Goal: Information Seeking & Learning: Check status

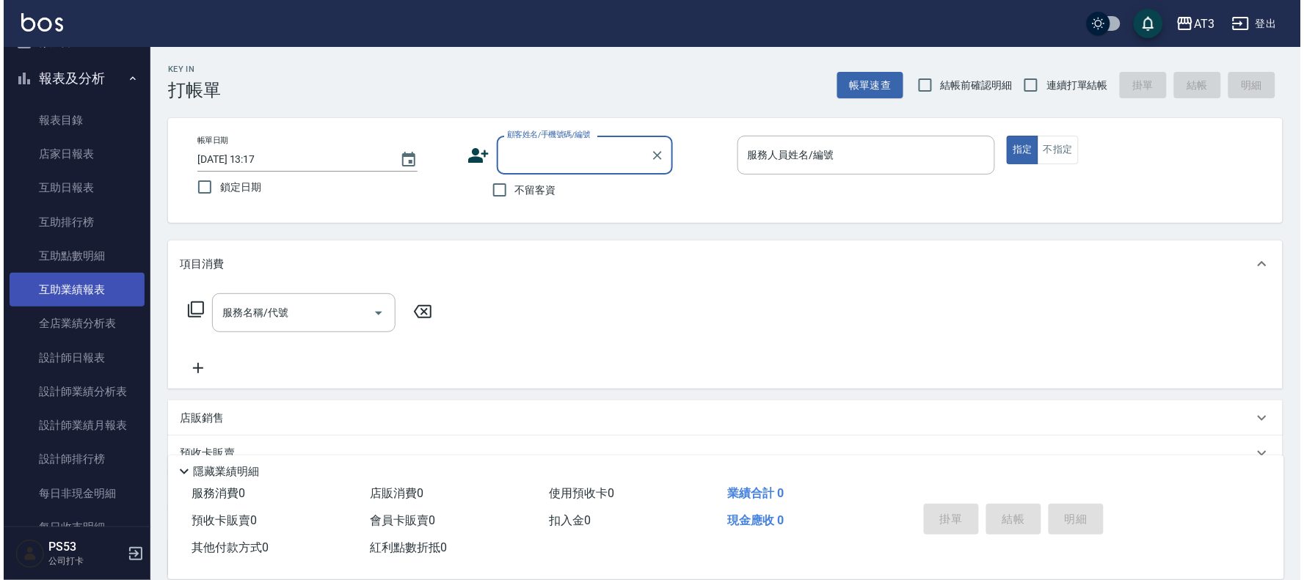
scroll to position [489, 0]
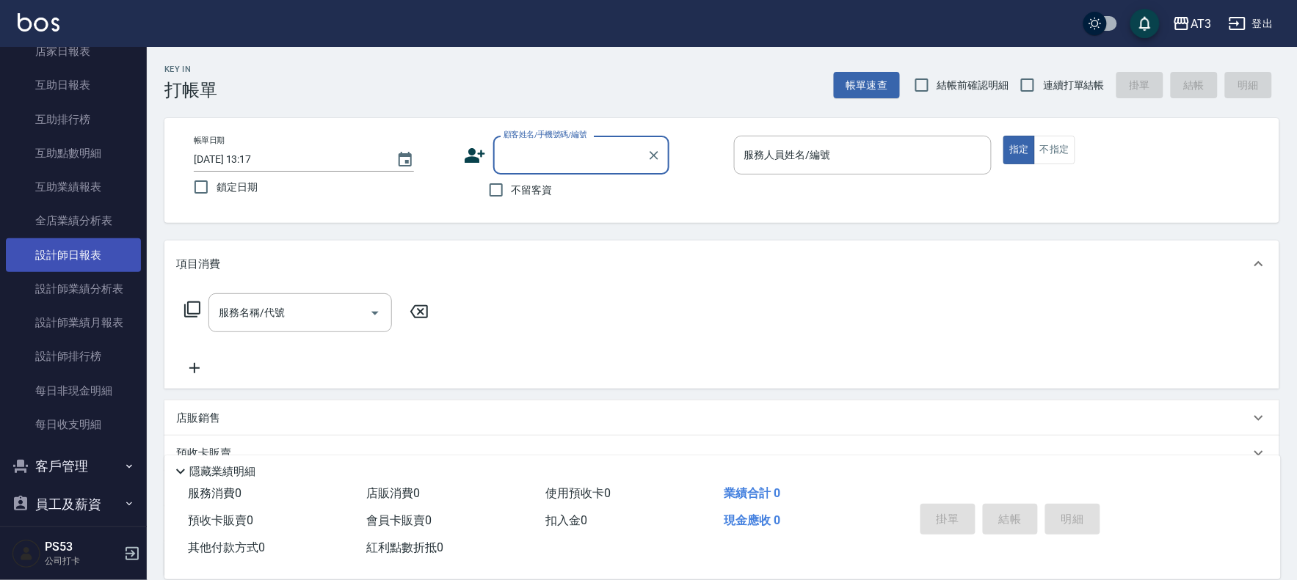
click at [57, 247] on link "設計師日報表" at bounding box center [73, 255] width 135 height 34
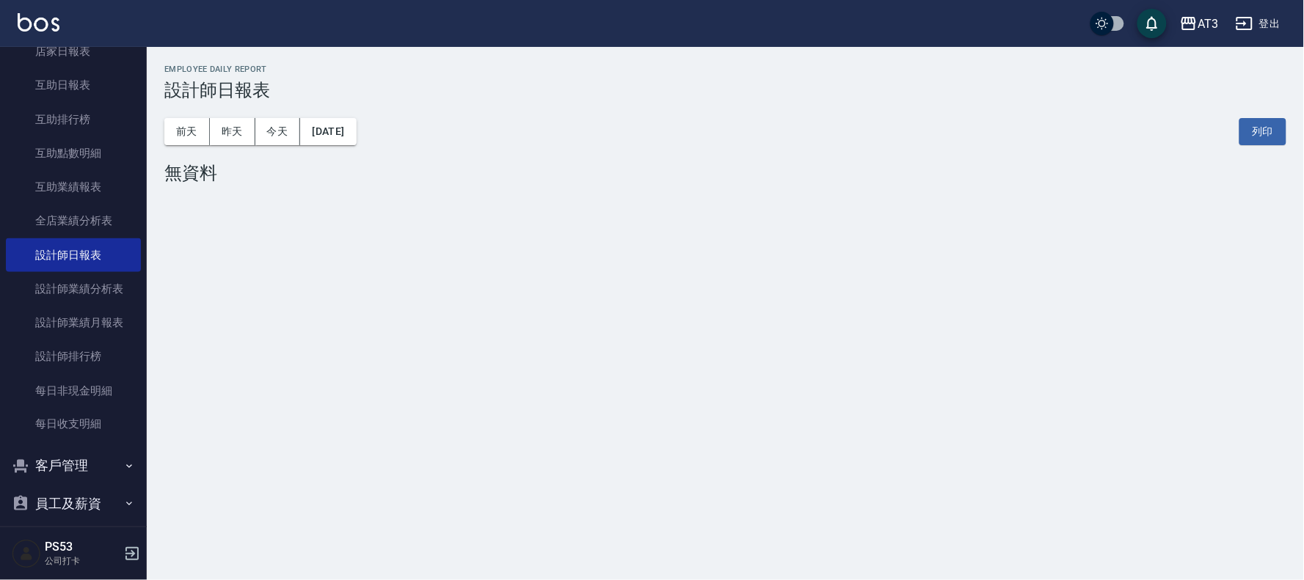
click at [319, 135] on button "[DATE]" at bounding box center [328, 131] width 56 height 27
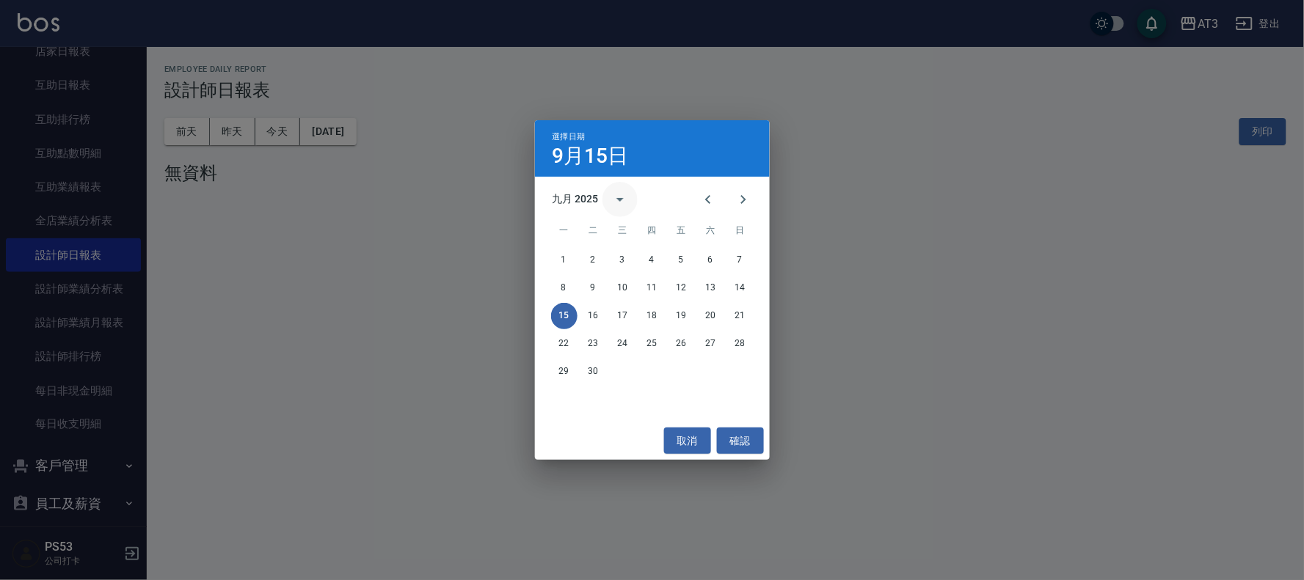
click at [626, 199] on icon "calendar view is open, switch to year view" at bounding box center [620, 200] width 18 height 18
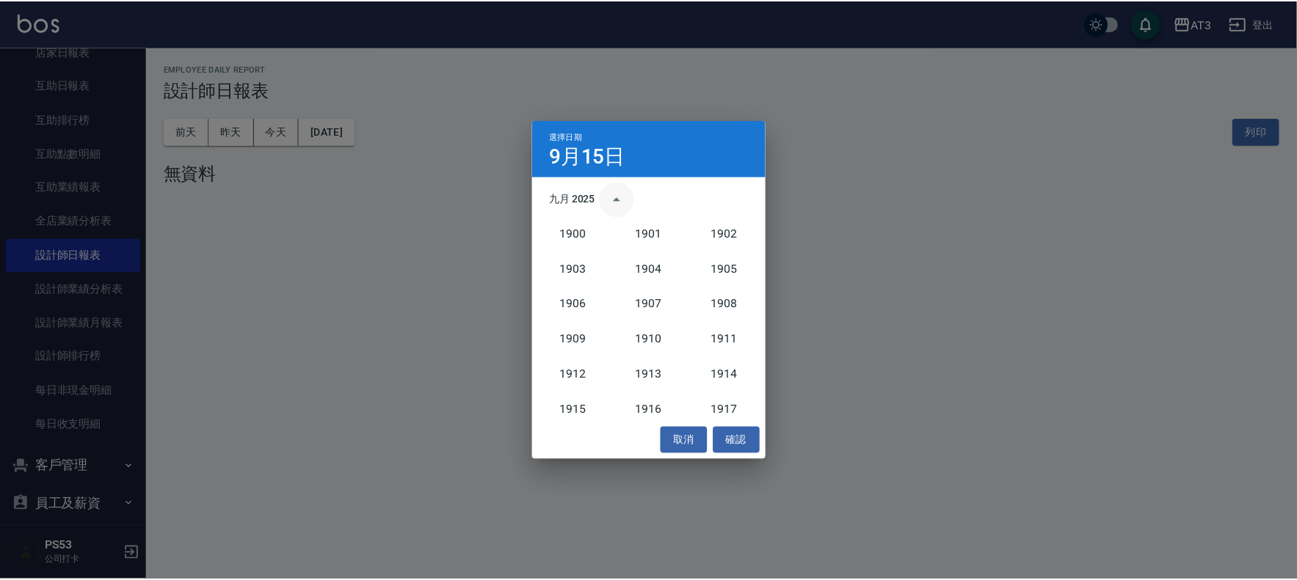
scroll to position [1357, 0]
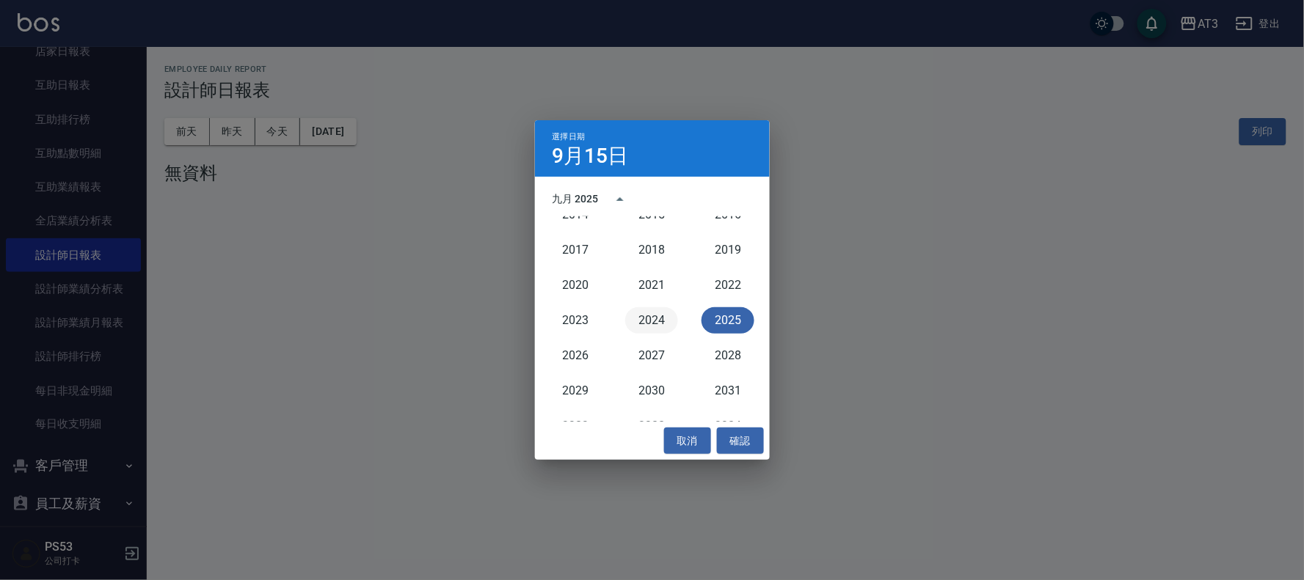
click at [651, 318] on button "2024" at bounding box center [651, 320] width 53 height 26
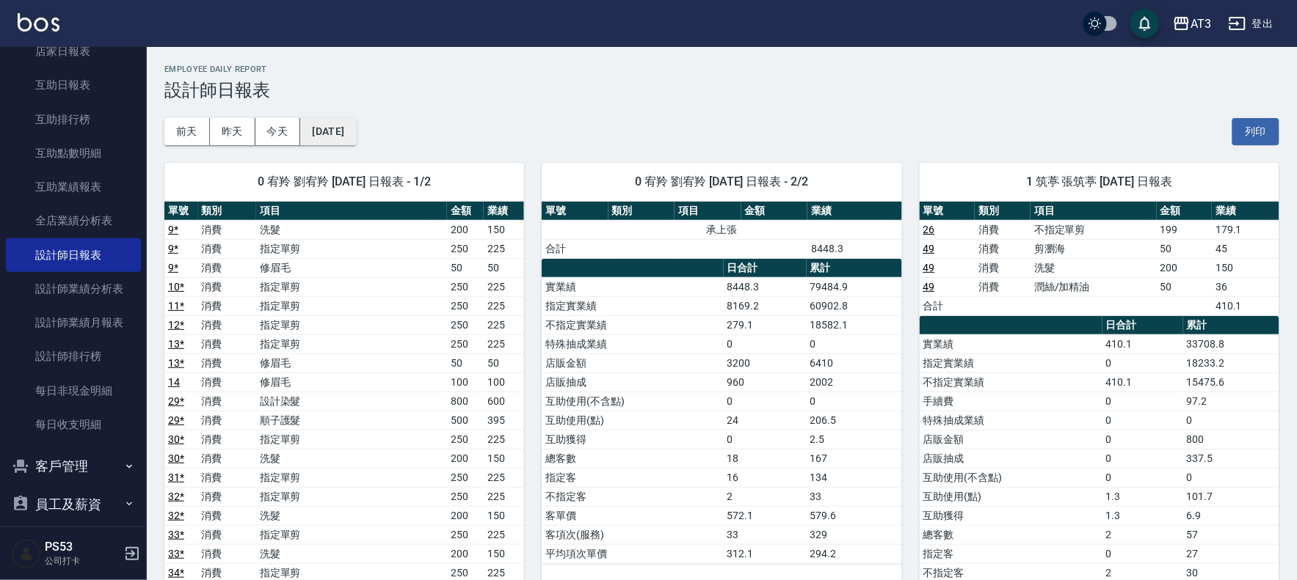
drag, startPoint x: 318, startPoint y: 250, endPoint x: 347, endPoint y: 136, distance: 117.5
click at [347, 136] on button "[DATE]" at bounding box center [328, 131] width 56 height 27
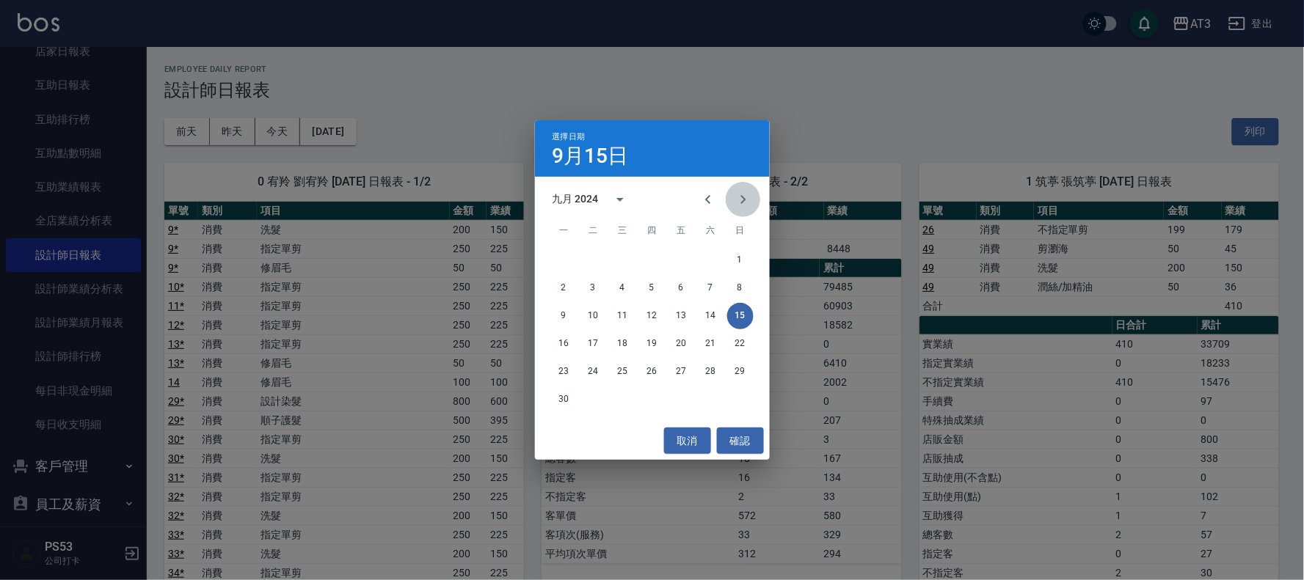
click at [747, 189] on button "Next month" at bounding box center [743, 199] width 35 height 35
click at [747, 191] on icon "Next month" at bounding box center [743, 200] width 18 height 18
click at [591, 324] on button "10" at bounding box center [593, 316] width 26 height 26
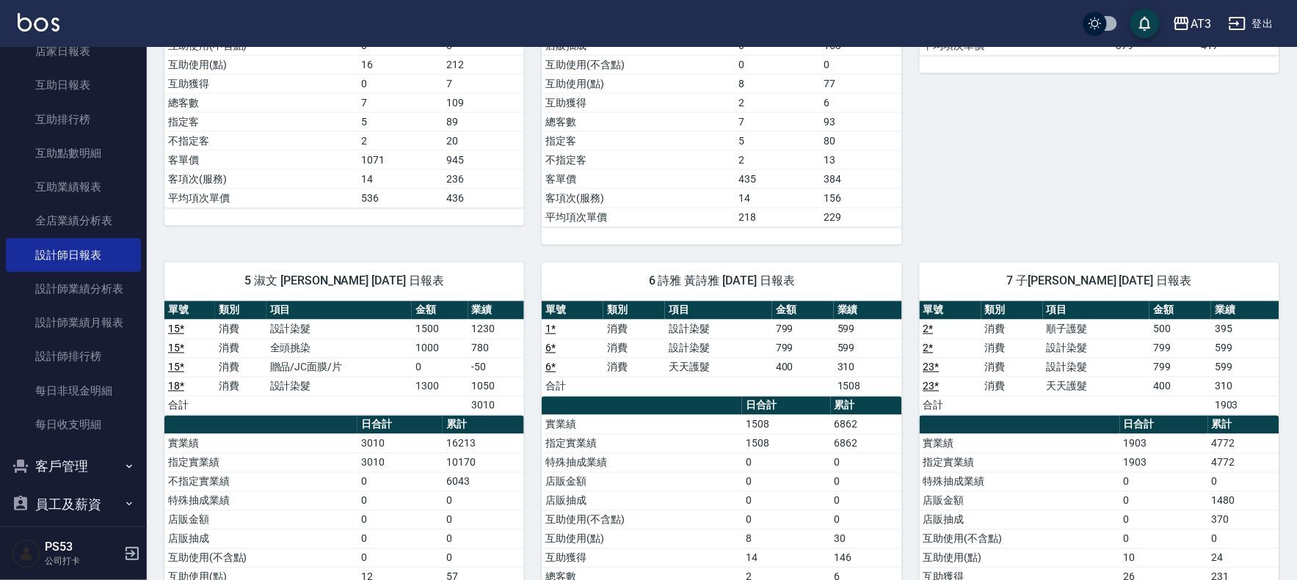
scroll to position [734, 0]
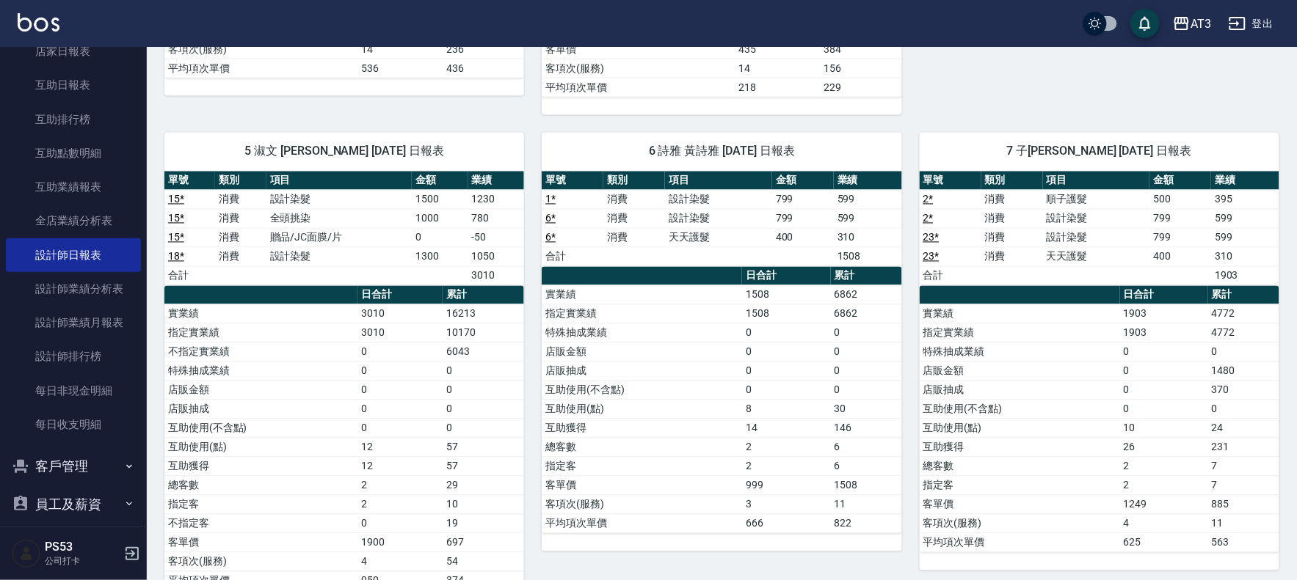
click at [549, 205] on link "1 *" at bounding box center [550, 200] width 10 height 12
click at [548, 222] on link "6 *" at bounding box center [550, 219] width 10 height 12
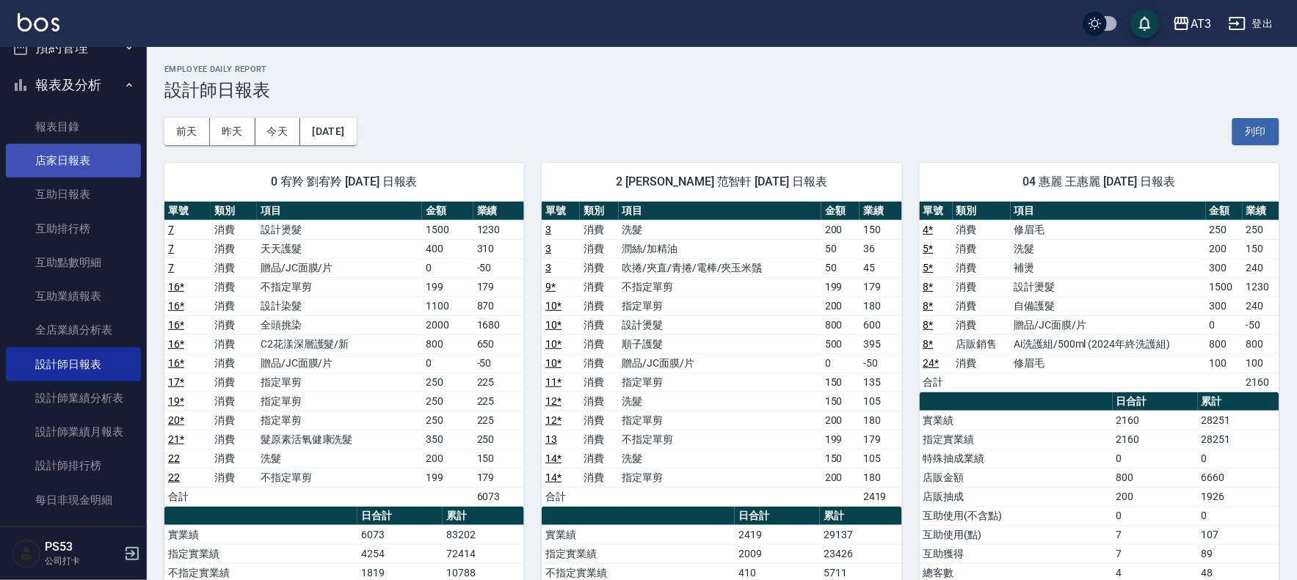
scroll to position [244, 0]
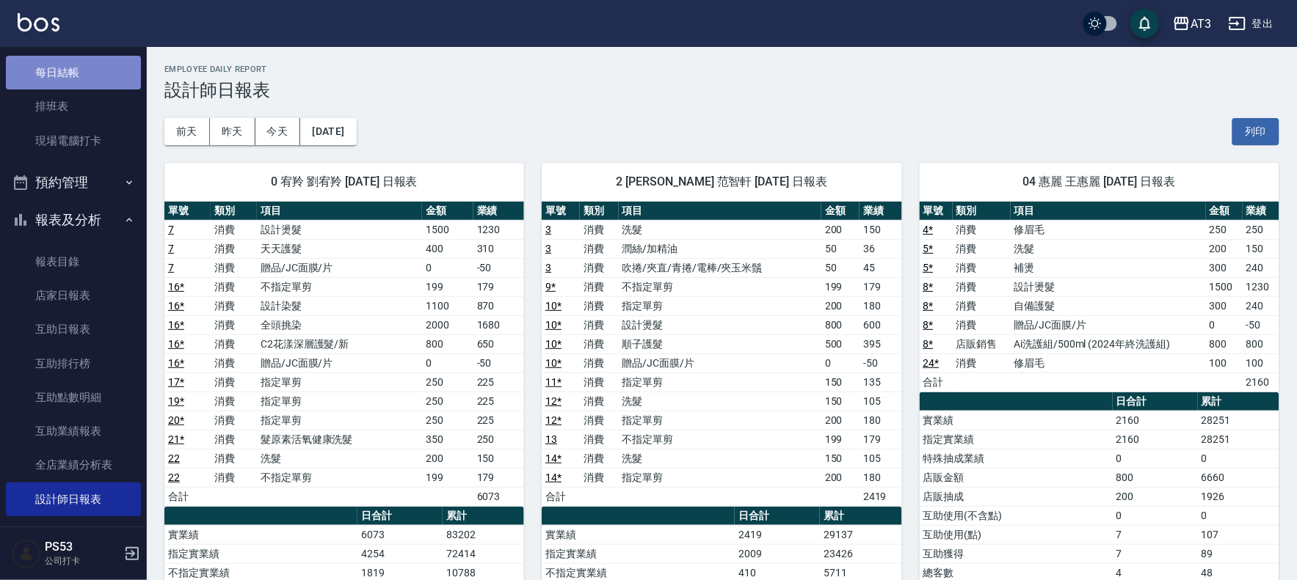
click at [74, 69] on link "每日結帳" at bounding box center [73, 73] width 135 height 34
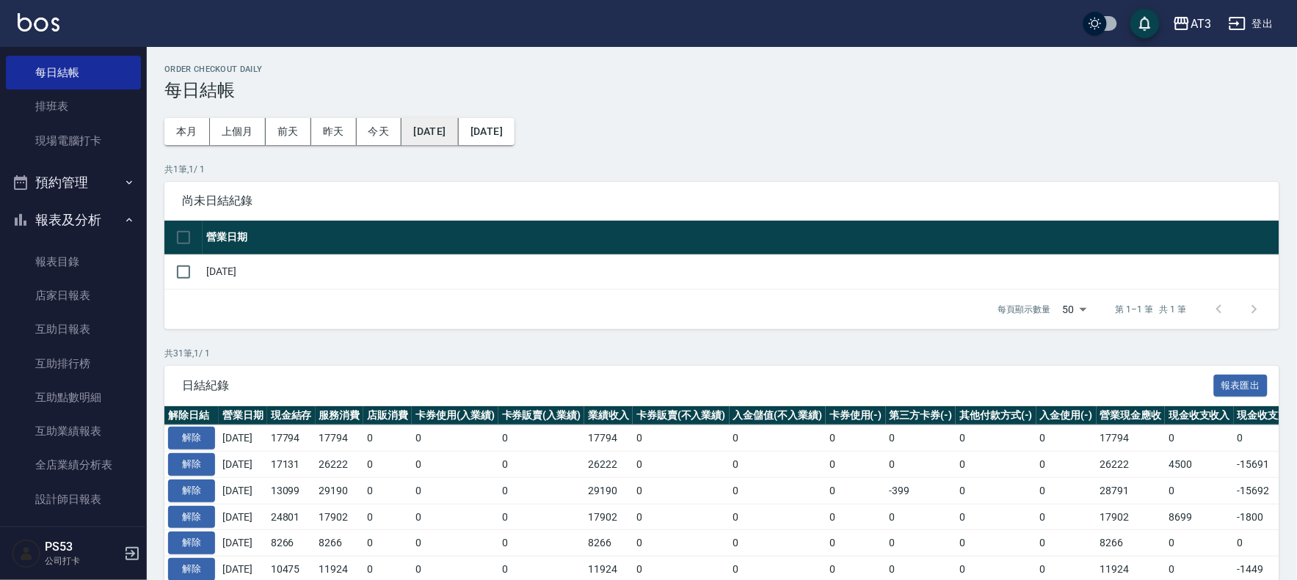
click at [445, 127] on button "[DATE]" at bounding box center [429, 131] width 56 height 27
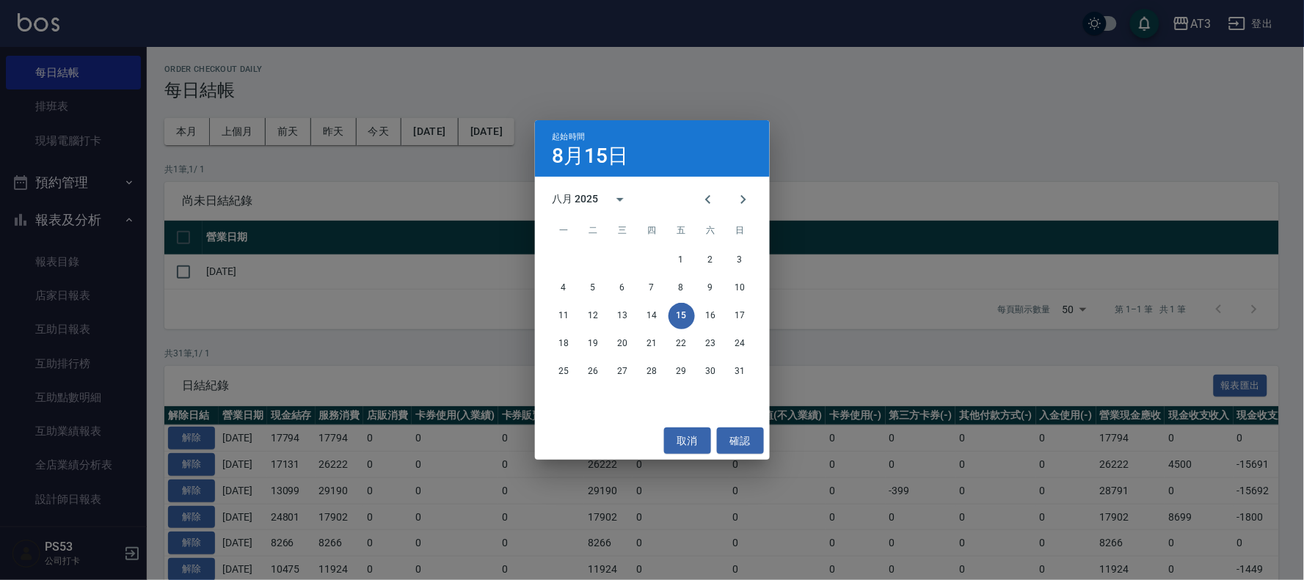
drag, startPoint x: 470, startPoint y: 216, endPoint x: 464, endPoint y: 201, distance: 16.1
click at [465, 204] on div "起始時間 8月15日 八月 2025 一 二 三 四 五 六 日 1 2 3 4 5 6 7 8 9 10 11 12 13 14 15 16 17 18 1…" at bounding box center [652, 290] width 1304 height 580
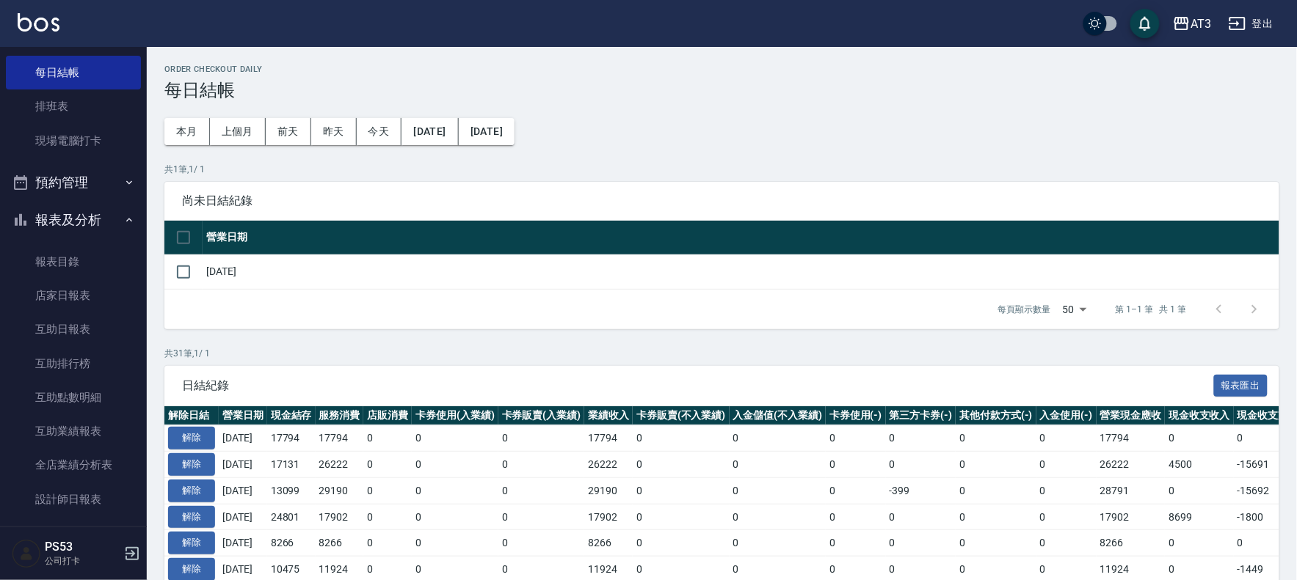
click at [451, 189] on div "尚未日結紀錄" at bounding box center [721, 201] width 1115 height 38
click at [90, 97] on link "排班表" at bounding box center [73, 107] width 135 height 34
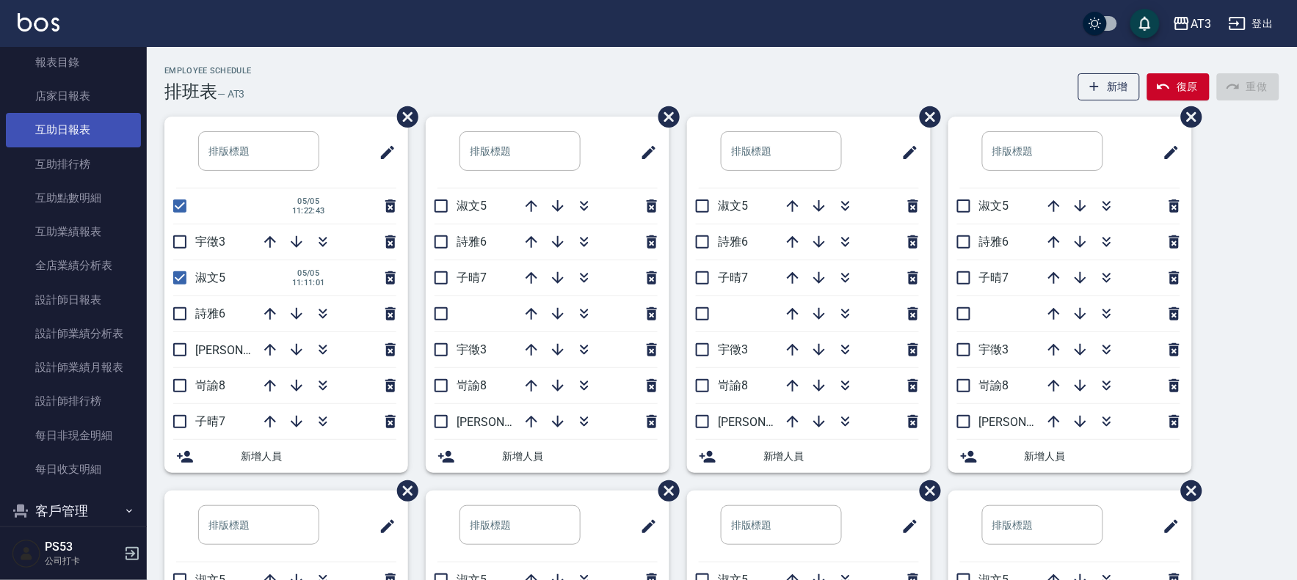
scroll to position [502, 0]
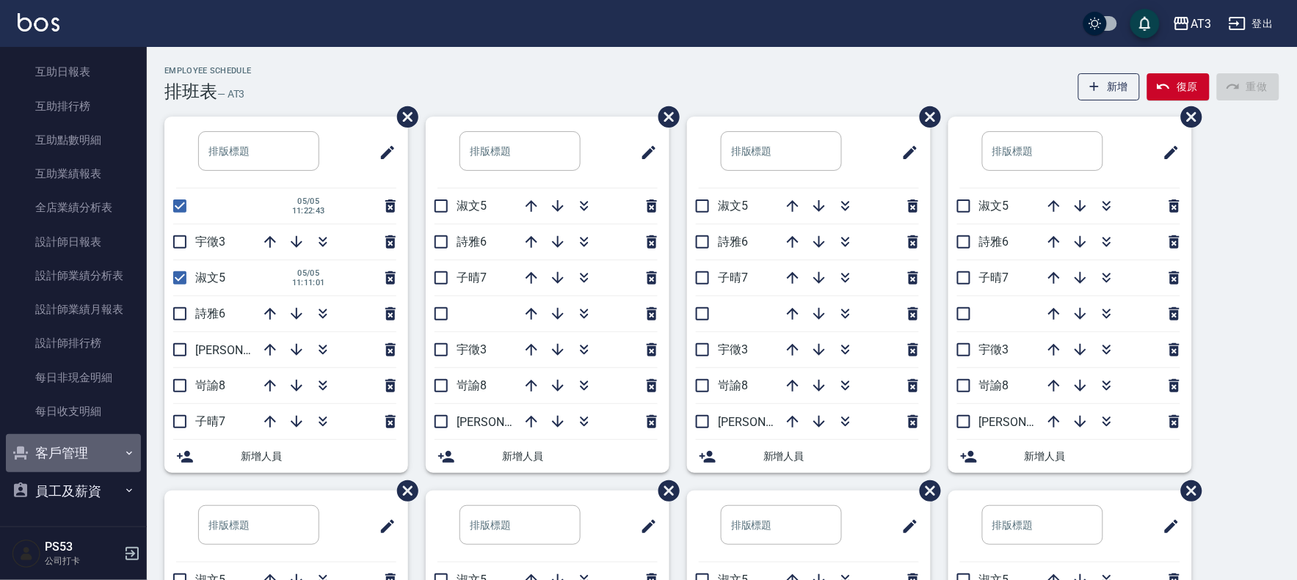
click at [92, 450] on button "客戶管理" at bounding box center [73, 453] width 135 height 38
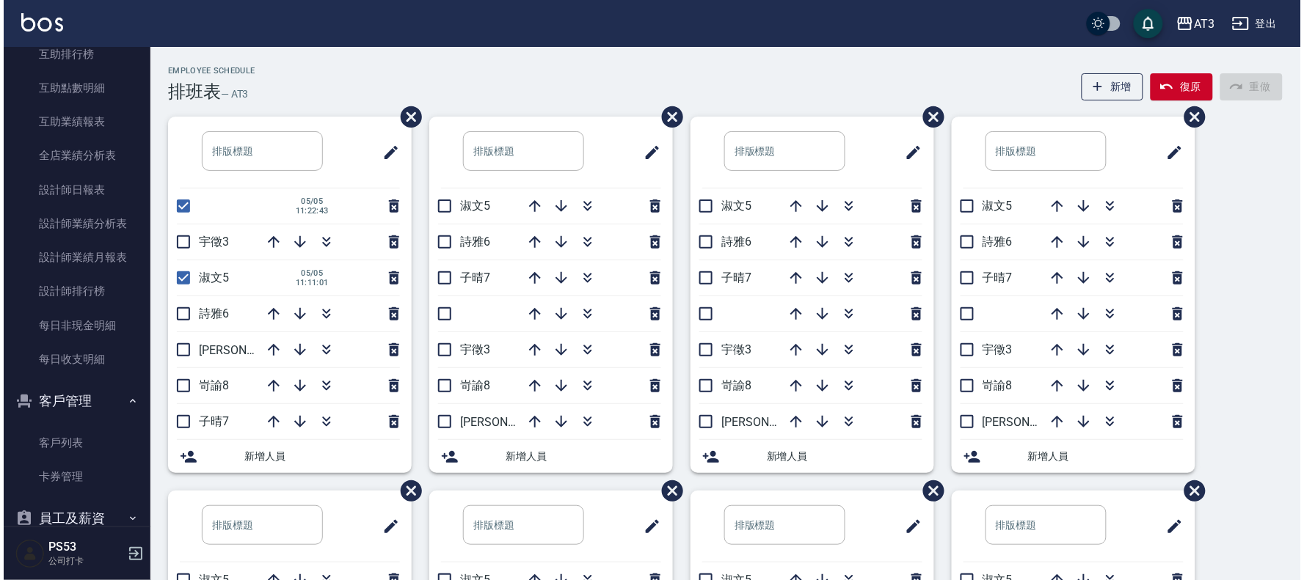
scroll to position [582, 0]
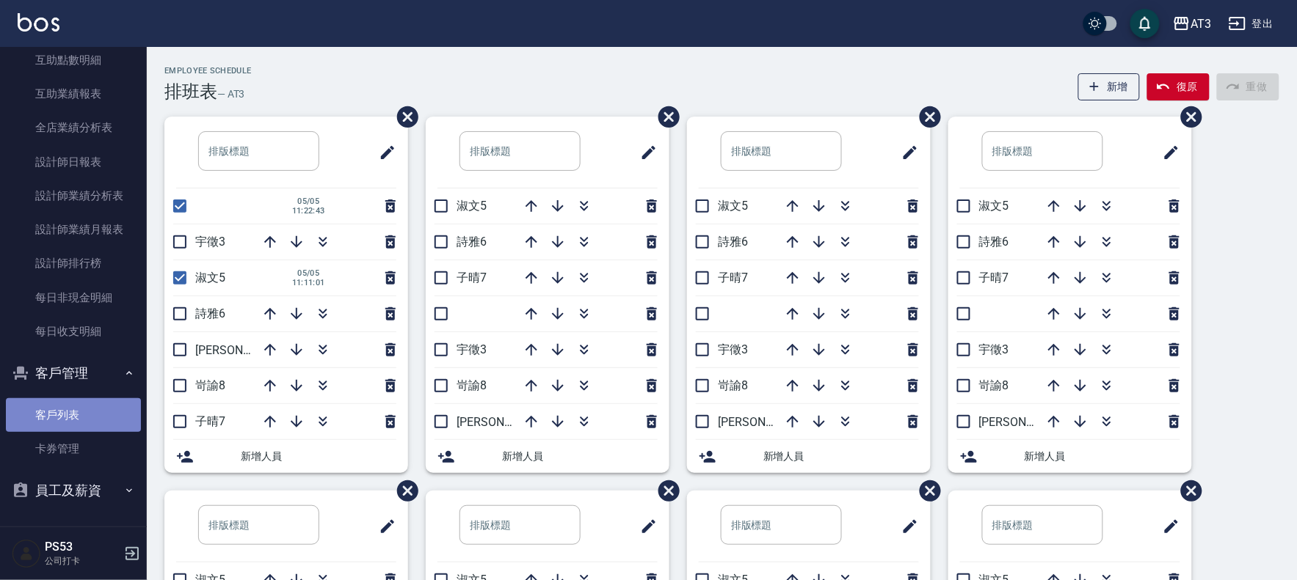
click at [81, 409] on link "客戶列表" at bounding box center [73, 415] width 135 height 34
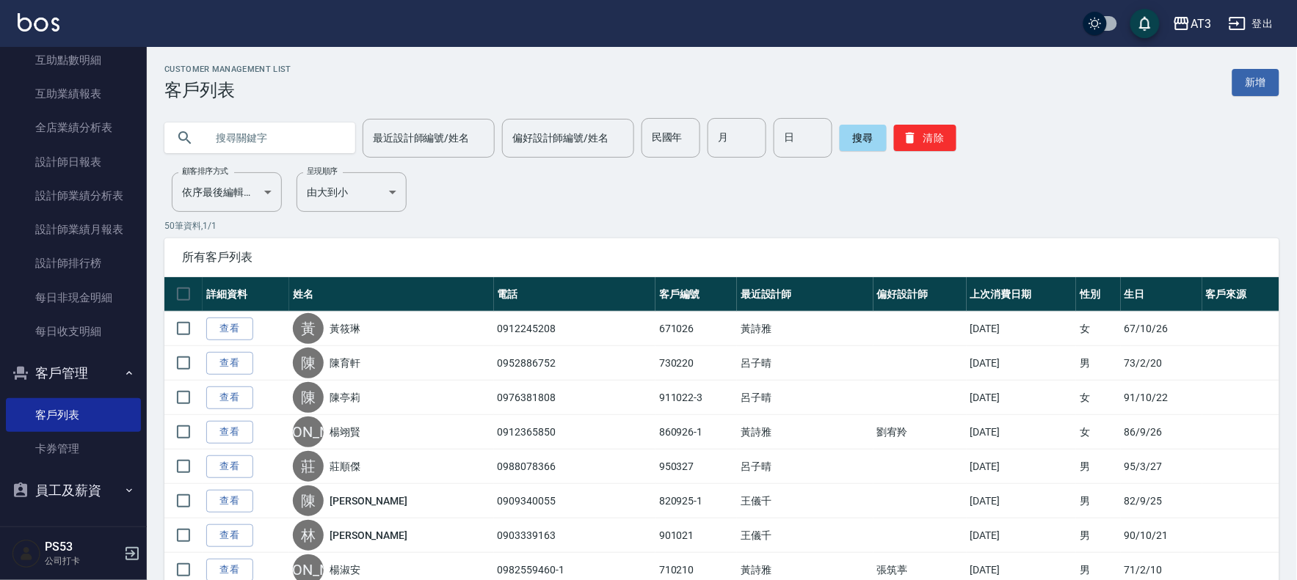
click at [316, 139] on input "text" at bounding box center [274, 138] width 138 height 40
type input "0903378839"
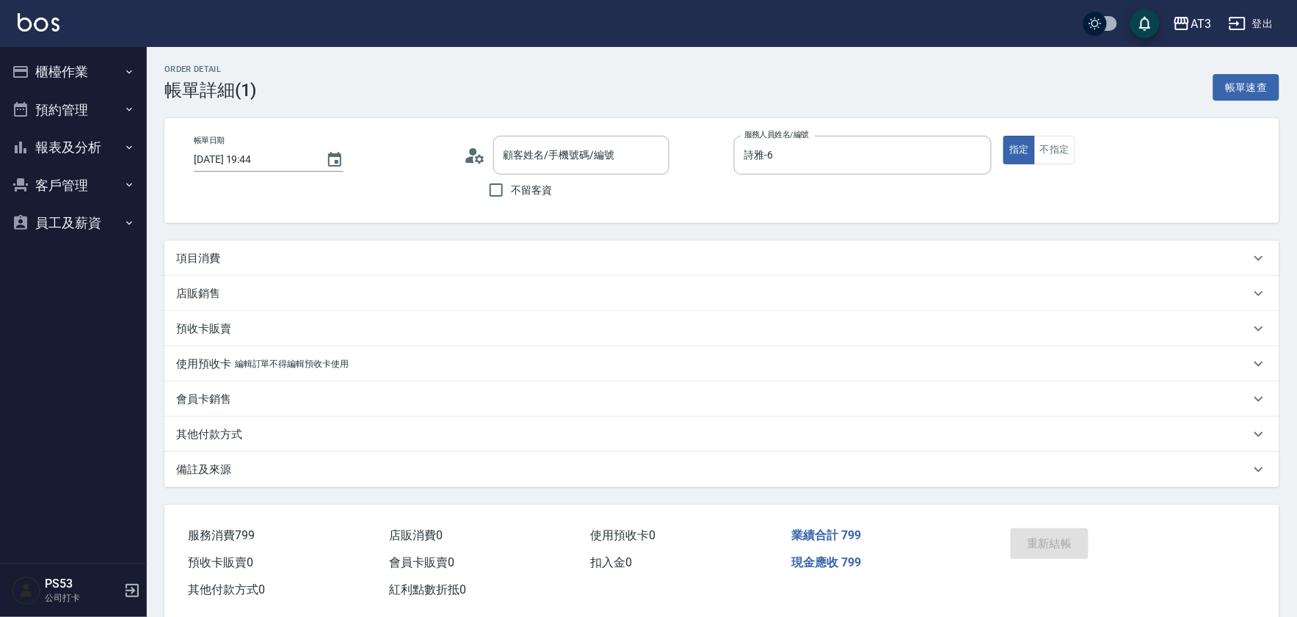
type input "[DATE] 19:44"
type input "詩雅-6"
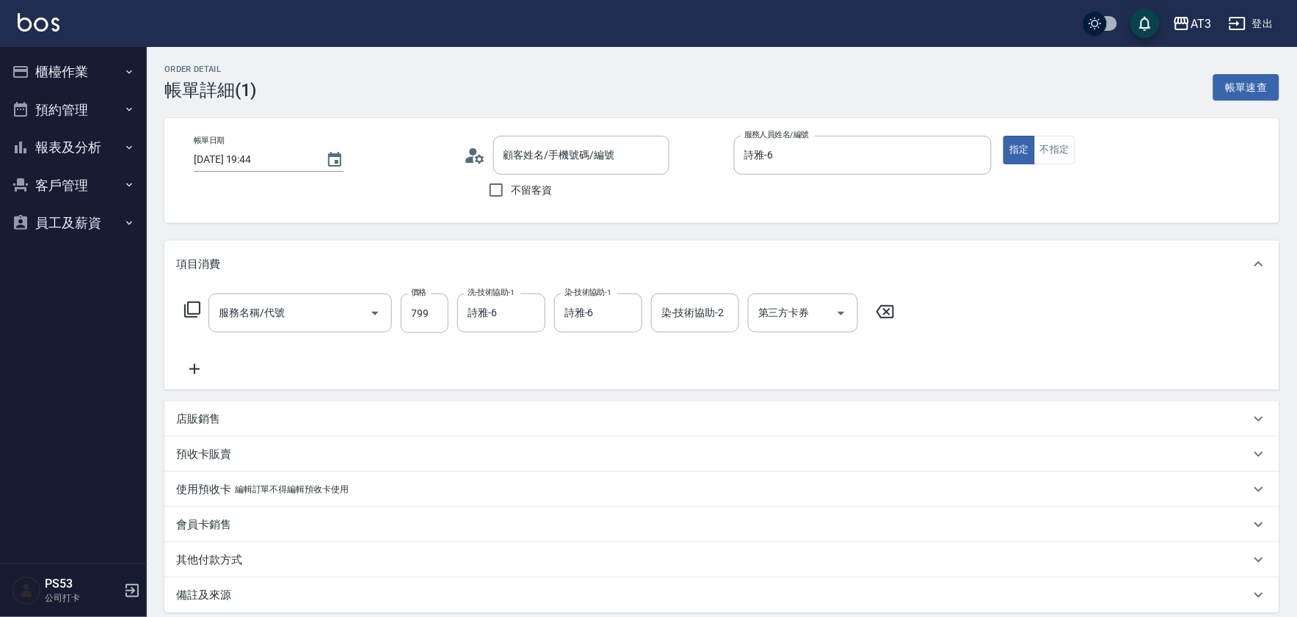
type input "6/30_辣椒/6"
type input "設計染髮(404)"
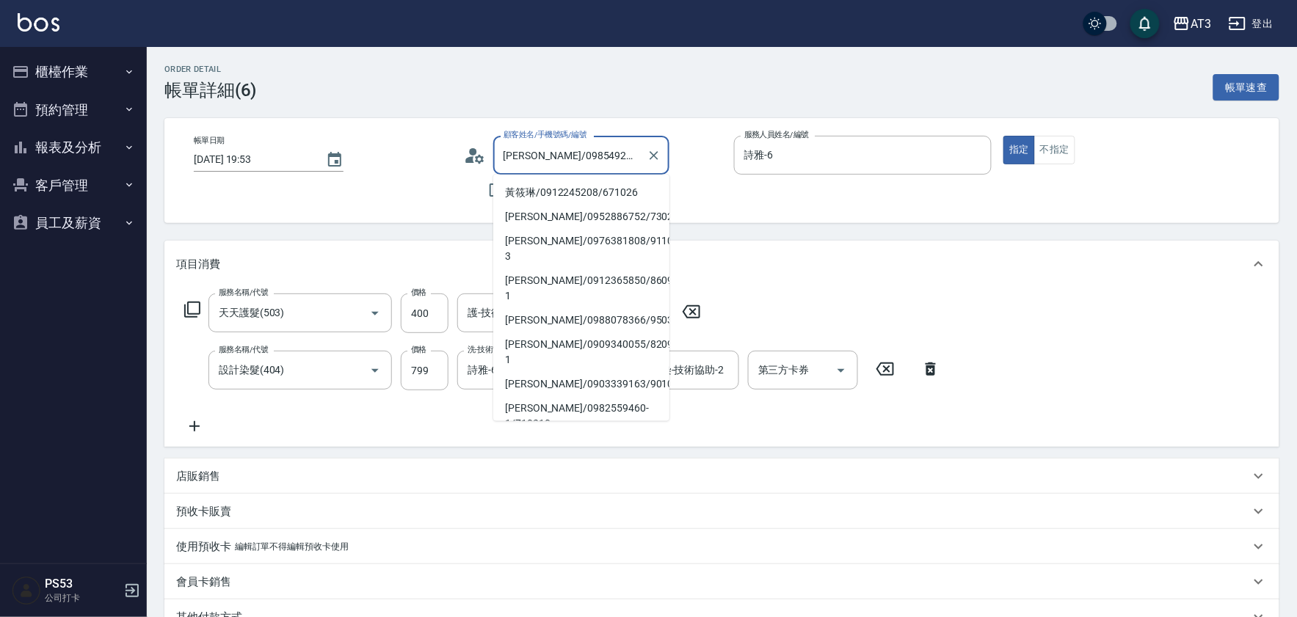
click at [620, 164] on input "曾思茹/0985492257/741108-1" at bounding box center [570, 155] width 141 height 26
